Goal: Task Accomplishment & Management: Manage account settings

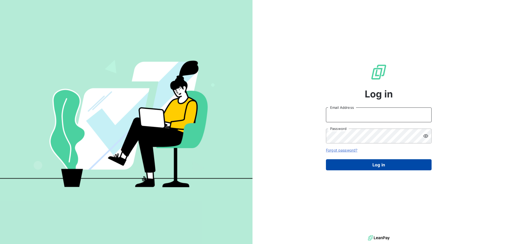
type input "d.gabric@girard-sudron.com"
click at [386, 163] on button "Log in" at bounding box center [379, 164] width 106 height 11
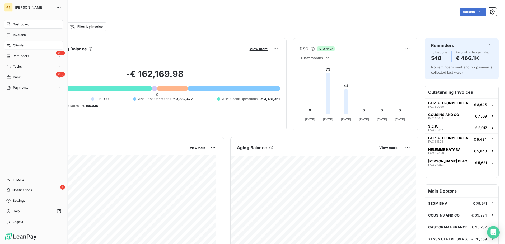
click at [19, 44] on span "Clients" at bounding box center [18, 45] width 11 height 5
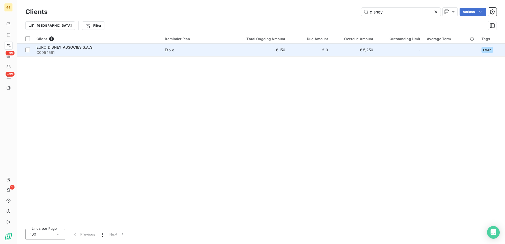
type input "disney"
click at [154, 50] on span "C0054561" at bounding box center [97, 52] width 122 height 5
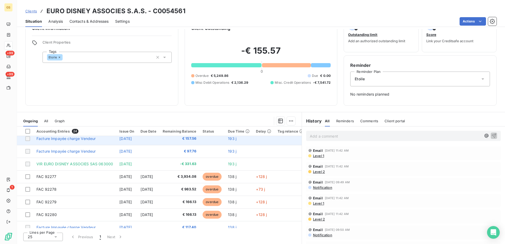
scroll to position [211, 0]
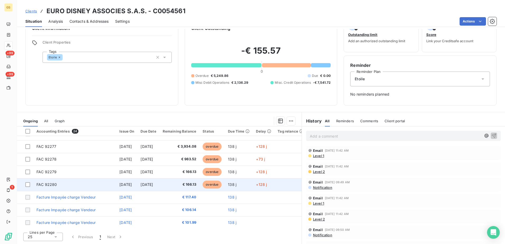
click at [153, 183] on span "[DATE]" at bounding box center [147, 184] width 12 height 4
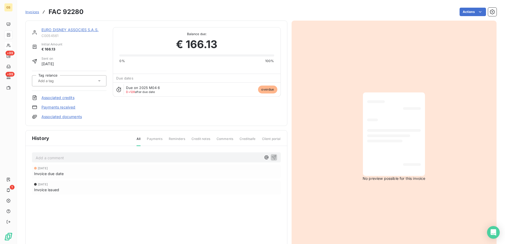
click at [72, 116] on link "Associated documents" at bounding box center [62, 116] width 40 height 5
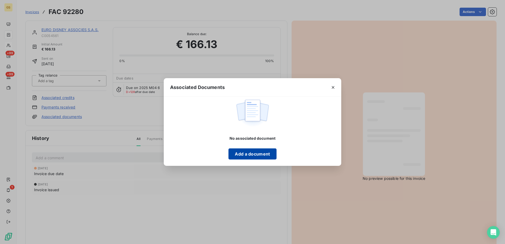
click at [258, 159] on button "Add a document" at bounding box center [253, 154] width 48 height 11
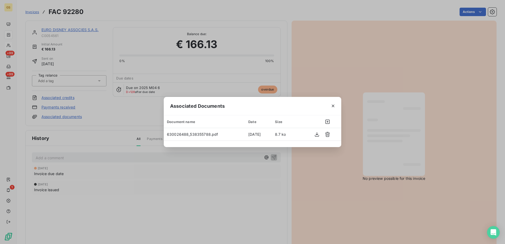
click at [133, 119] on div "Associated Documents Document name Date Size 630026488_538355788.pdf [DATE] 8.7…" at bounding box center [252, 122] width 505 height 244
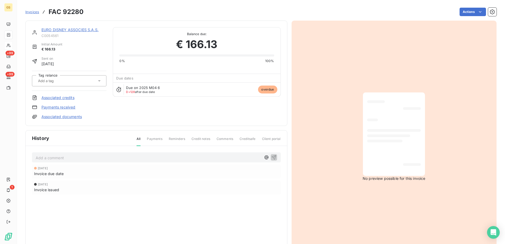
click at [68, 105] on link "Payments received" at bounding box center [59, 107] width 34 height 5
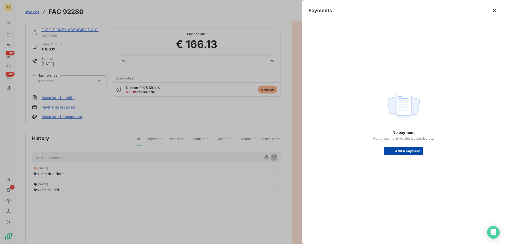
click at [399, 151] on button "Add a payment" at bounding box center [403, 151] width 39 height 8
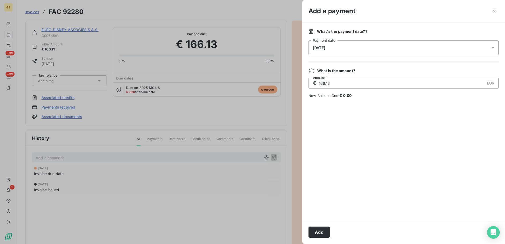
click at [367, 49] on div "[DATE]" at bounding box center [404, 47] width 190 height 15
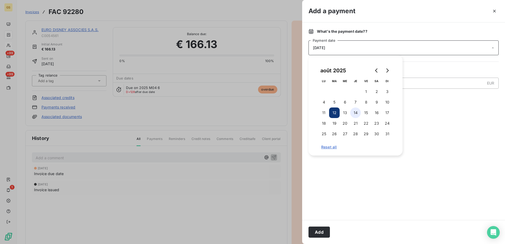
click at [356, 112] on button "14" at bounding box center [356, 113] width 11 height 11
click at [440, 118] on div "What's the payment date? ? [DATE] Payment date What is the amount? € 166.13 EUR…" at bounding box center [403, 121] width 203 height 198
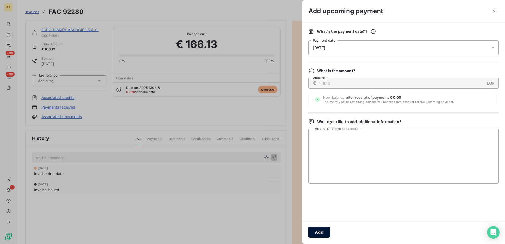
click at [326, 231] on button "Add" at bounding box center [319, 232] width 21 height 11
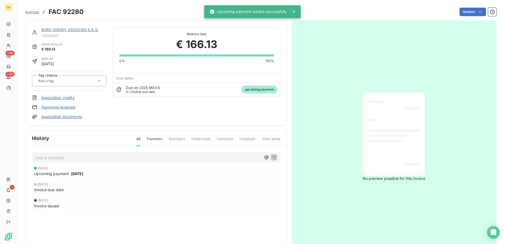
click at [80, 27] on link "EURO DISNEY ASSOCIES S.A.S." at bounding box center [70, 29] width 57 height 4
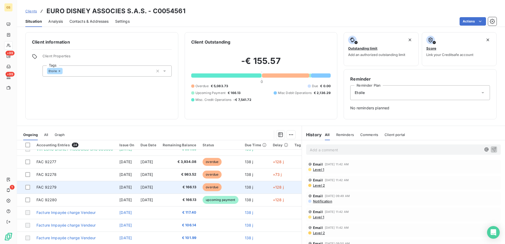
scroll to position [211, 0]
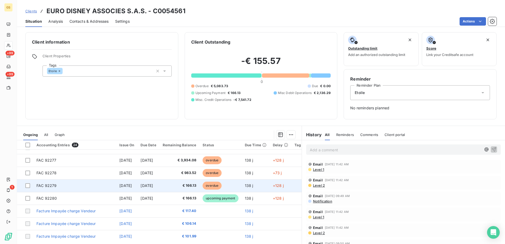
click at [191, 187] on span "€ 166.13" at bounding box center [180, 185] width 34 height 5
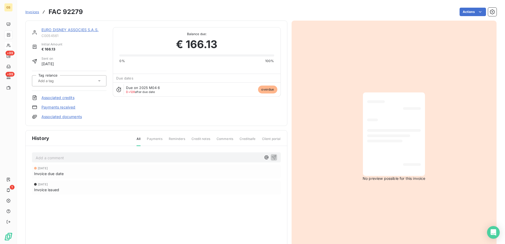
click at [78, 118] on link "Associated documents" at bounding box center [62, 116] width 40 height 5
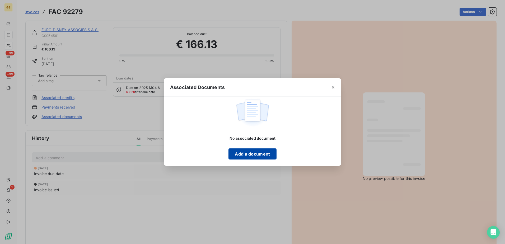
click at [266, 150] on button "Add a document" at bounding box center [253, 154] width 48 height 11
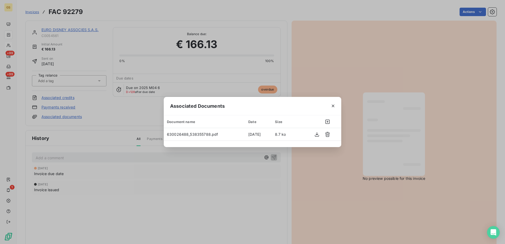
click at [103, 112] on div "Associated Documents Document name Date Size 630026488_538355788.pdf [DATE] 8.7…" at bounding box center [252, 122] width 505 height 244
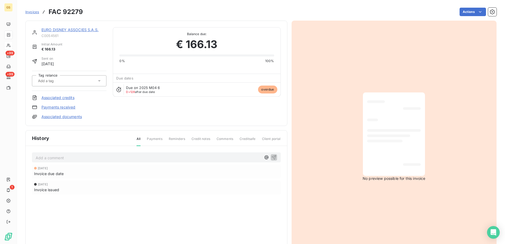
click at [70, 108] on link "Payments received" at bounding box center [59, 107] width 34 height 5
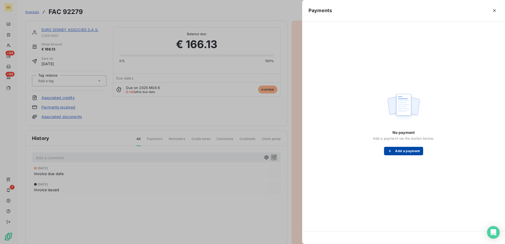
click at [401, 151] on button "Add a payment" at bounding box center [403, 151] width 39 height 8
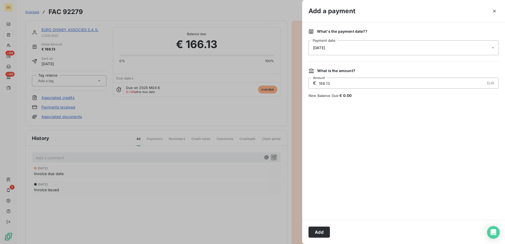
click at [357, 59] on div "What's the payment date? ? [DATE] Payment date What is the amount? € 166.13 EUR…" at bounding box center [403, 121] width 203 height 198
click at [360, 52] on div "[DATE]" at bounding box center [404, 47] width 190 height 15
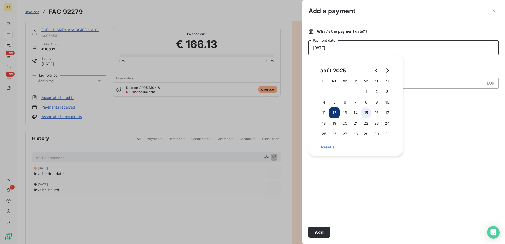
click at [362, 115] on button "15" at bounding box center [366, 113] width 11 height 11
click at [356, 114] on button "14" at bounding box center [356, 113] width 11 height 11
click at [431, 114] on div "What's the payment date? ? [DATE] Payment date What is the amount? € 166.13 EUR…" at bounding box center [403, 121] width 203 height 198
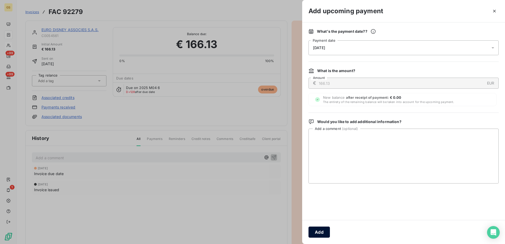
click at [321, 228] on button "Add" at bounding box center [319, 232] width 21 height 11
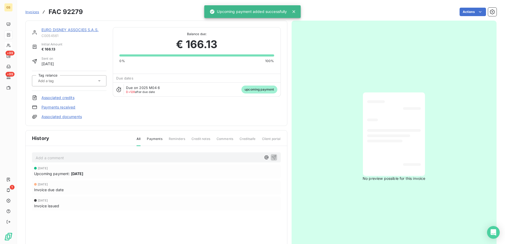
click at [64, 25] on div "EURO DISNEY ASSOCIES S.A.S. C0054561 Initial Amount € 166.13 Sent on [DATE] Tag…" at bounding box center [156, 73] width 262 height 105
click at [64, 29] on link "EURO DISNEY ASSOCIES S.A.S." at bounding box center [70, 29] width 57 height 4
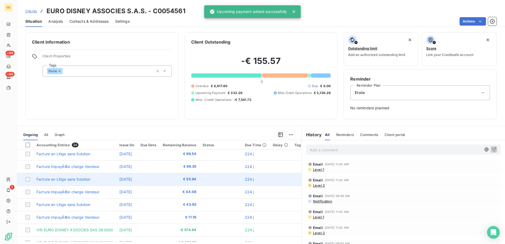
scroll to position [79, 0]
